Goal: Use online tool/utility: Utilize a website feature to perform a specific function

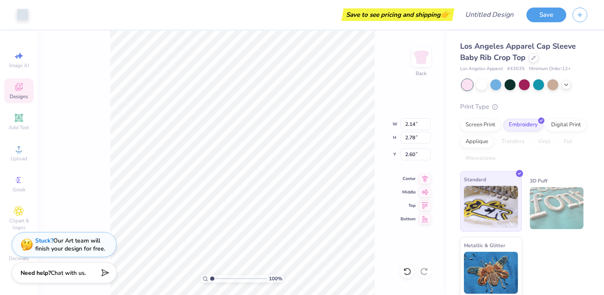
scroll to position [3, 0]
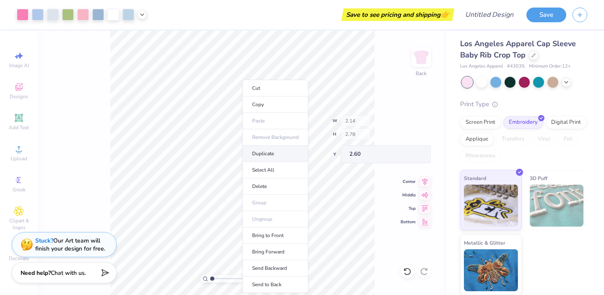
type input "6.97"
type input "3.49"
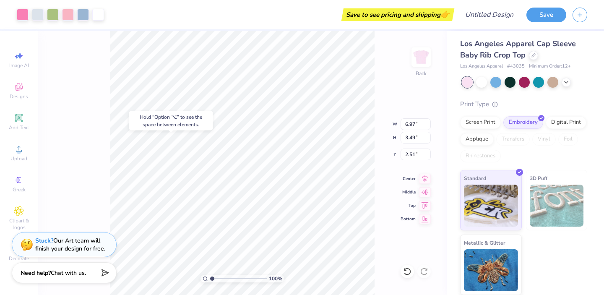
type input "2.56"
click at [22, 124] on span "Add Text" at bounding box center [19, 127] width 20 height 7
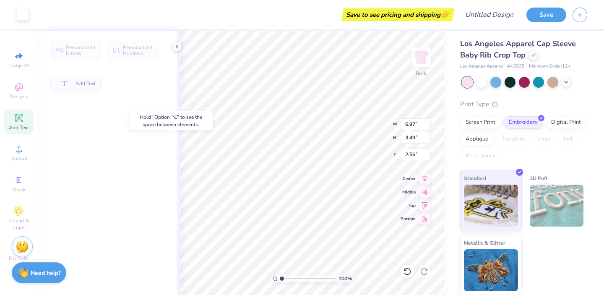
type input "4.03"
type input "1.17"
type input "6.17"
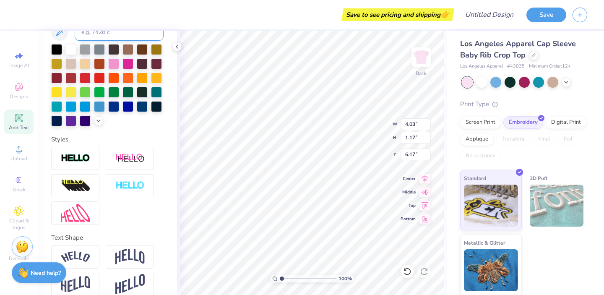
scroll to position [192, 0]
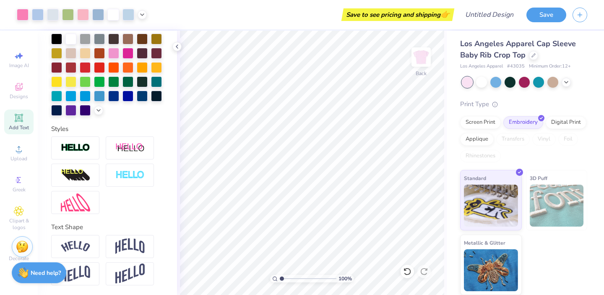
click at [174, 42] on div "Personalized Names Personalized Numbers Text Tool Add Font Font Super Dream Swi…" at bounding box center [107, 163] width 139 height 264
click at [177, 47] on icon at bounding box center [177, 46] width 7 height 7
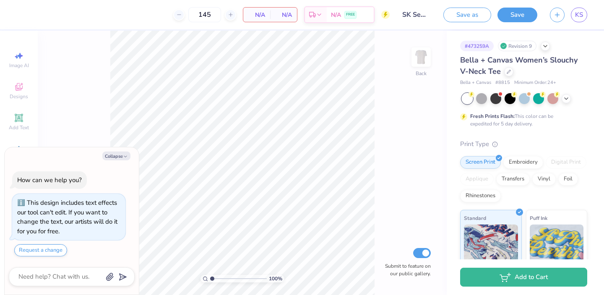
type textarea "x"
